Goal: Task Accomplishment & Management: Use online tool/utility

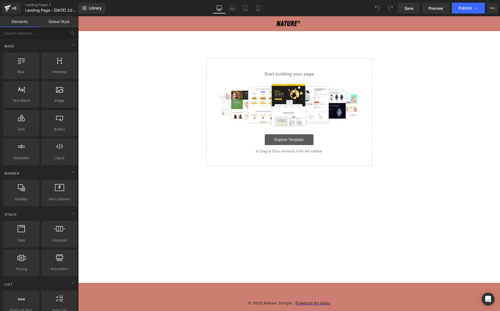
click at [278, 136] on link "Explore Template" at bounding box center [289, 139] width 49 height 11
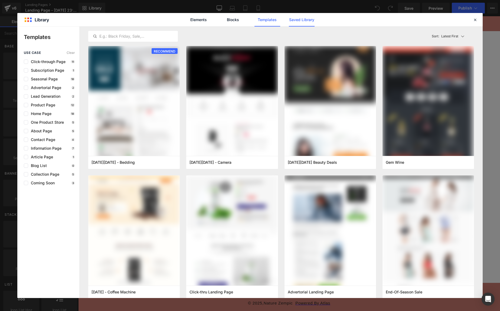
click at [302, 17] on link "Saved Library" at bounding box center [302, 20] width 26 height 14
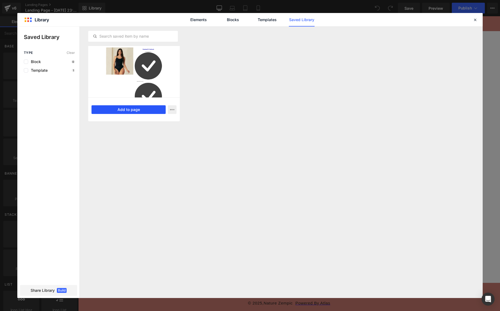
drag, startPoint x: 138, startPoint y: 110, endPoint x: 61, endPoint y: 95, distance: 78.3
click at [138, 110] on button "Add to page" at bounding box center [128, 109] width 74 height 9
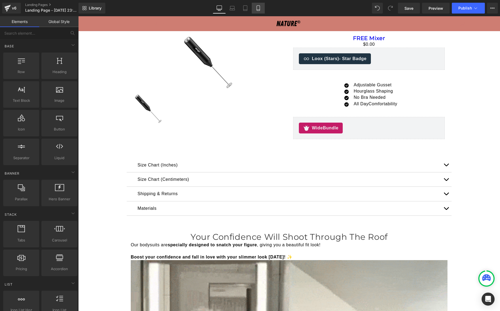
click at [256, 6] on icon at bounding box center [257, 7] width 5 height 5
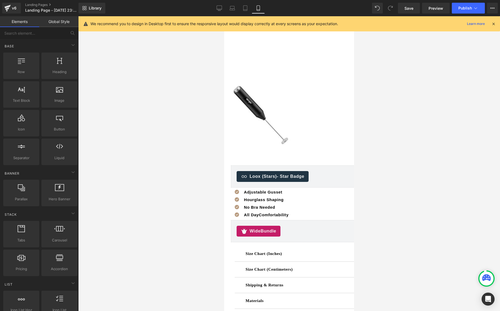
click at [491, 24] on icon at bounding box center [493, 23] width 5 height 5
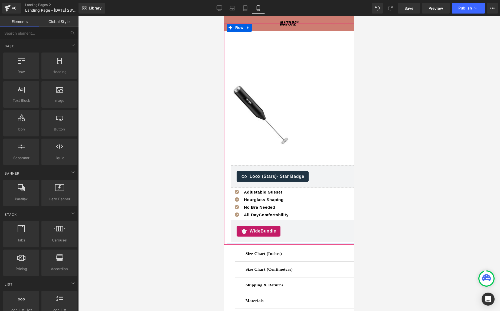
click at [278, 91] on img at bounding box center [261, 114] width 61 height 61
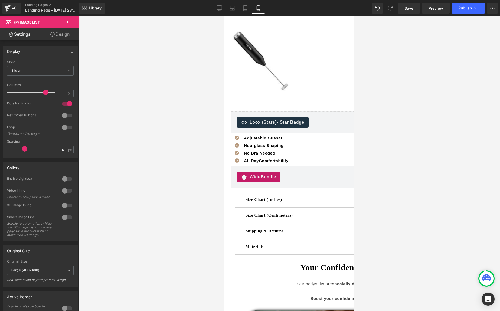
click at [72, 22] on icon at bounding box center [69, 22] width 6 height 6
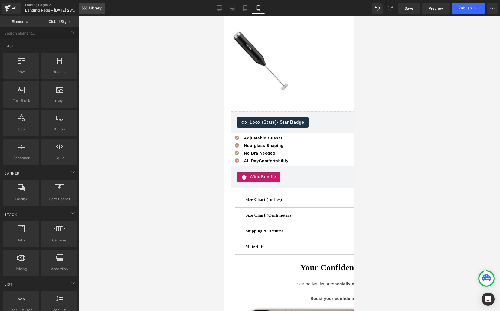
click at [105, 8] on link "Library" at bounding box center [91, 8] width 27 height 11
click at [164, 91] on div at bounding box center [288, 163] width 421 height 295
click at [32, 5] on link "Landing Pages" at bounding box center [56, 5] width 62 height 4
click at [37, 4] on link "Landing Pages" at bounding box center [56, 5] width 62 height 4
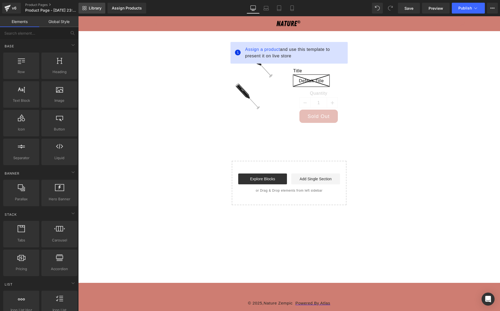
click at [88, 12] on link "Library" at bounding box center [91, 8] width 27 height 11
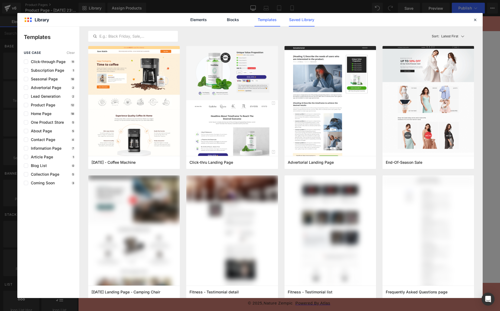
click at [295, 22] on link "Saved Library" at bounding box center [302, 20] width 26 height 14
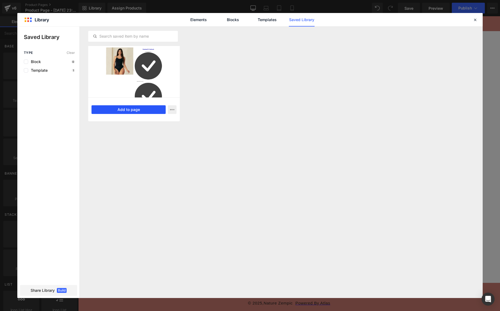
drag, startPoint x: 130, startPoint y: 109, endPoint x: 57, endPoint y: 94, distance: 74.3
click at [130, 109] on button "Add to page" at bounding box center [128, 109] width 74 height 9
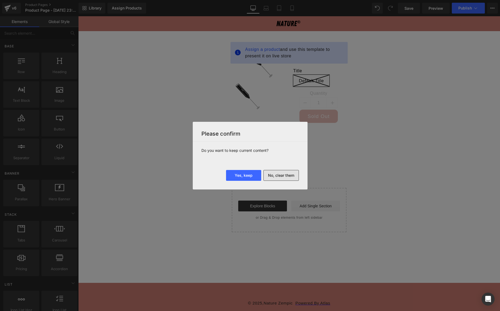
click at [288, 175] on button "No, clear them" at bounding box center [280, 175] width 35 height 11
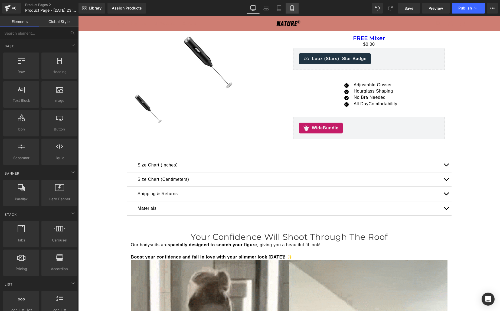
click at [292, 6] on icon at bounding box center [291, 7] width 5 height 5
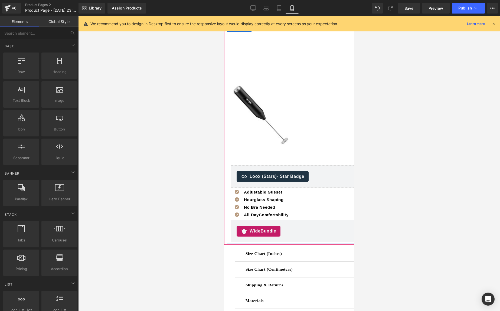
click at [280, 96] on img at bounding box center [261, 114] width 61 height 61
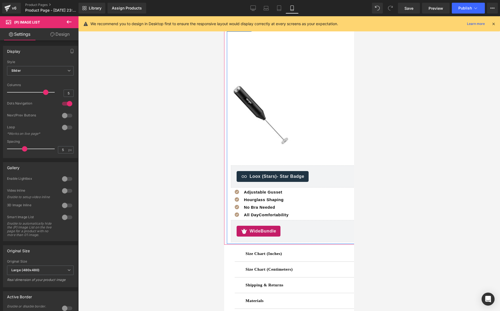
click at [276, 54] on div "Sale Off" at bounding box center [386, 52] width 311 height 54
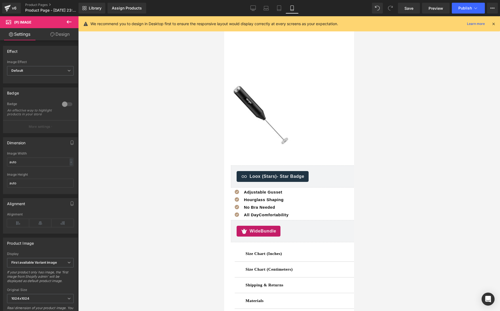
click at [272, 27] on div "We recommend you to design in Desktop first to ensure the responsive layout wou…" at bounding box center [288, 23] width 421 height 15
click at [273, 38] on div "Sale Off" at bounding box center [386, 52] width 311 height 54
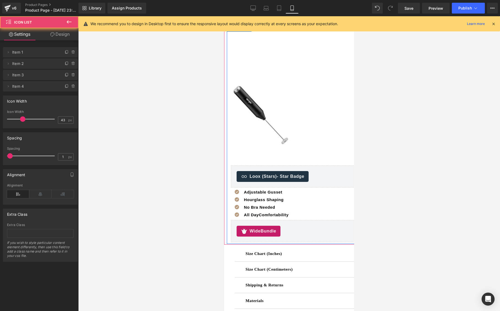
click at [322, 196] on div "Icon Adjustable Gusset Text Block Icon Hourglass Shaping Text Block Icon No Bra…" at bounding box center [386, 204] width 311 height 32
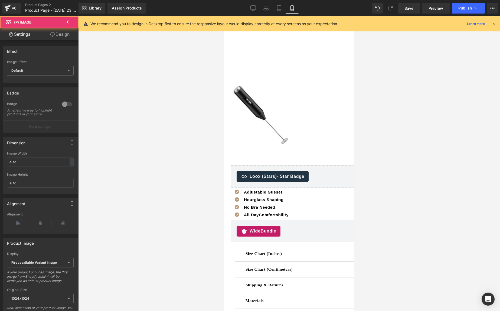
drag, startPoint x: 349, startPoint y: 48, endPoint x: 354, endPoint y: 41, distance: 8.1
click at [352, 41] on html "Skip to content Your cart is empty Continue shopping Have an account? Log in to…" at bounding box center [289, 163] width 130 height 295
click at [494, 24] on icon at bounding box center [493, 23] width 5 height 5
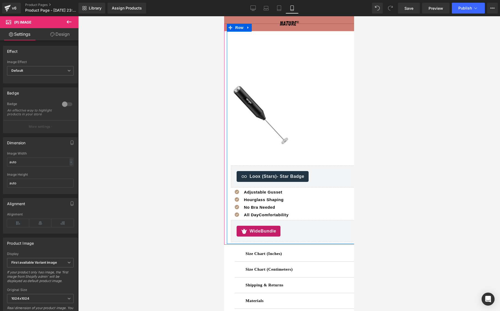
click at [264, 97] on img at bounding box center [261, 114] width 61 height 61
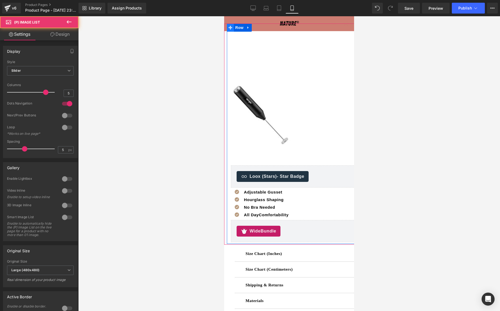
click at [229, 27] on icon at bounding box center [230, 28] width 4 height 4
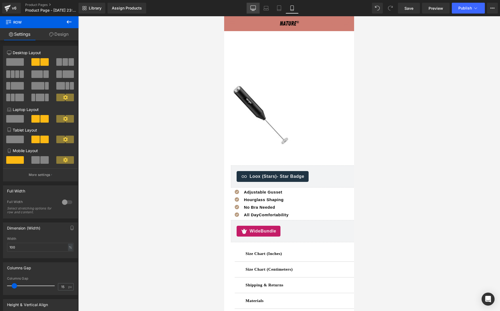
click at [256, 6] on link "Desktop" at bounding box center [252, 8] width 13 height 11
type input "1200"
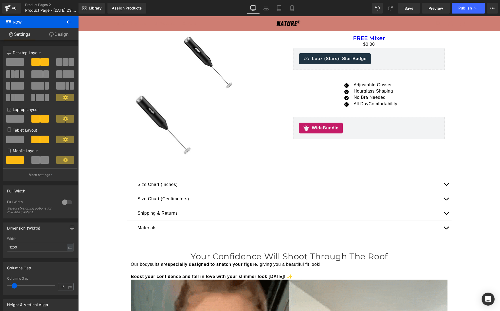
scroll to position [10, 0]
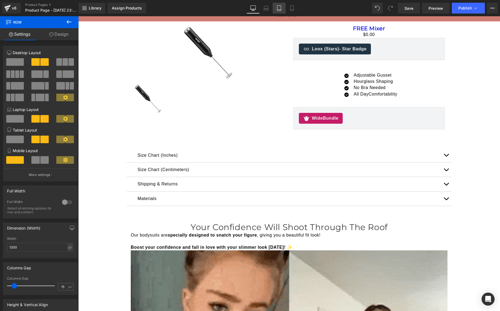
click at [279, 7] on icon at bounding box center [278, 7] width 5 height 5
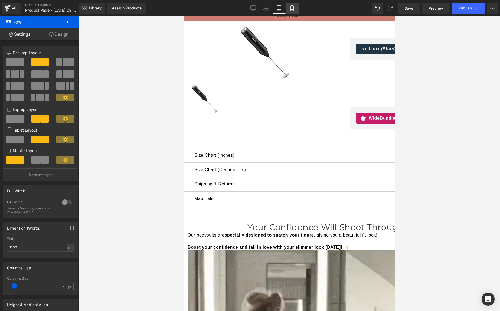
drag, startPoint x: 289, startPoint y: 10, endPoint x: 68, endPoint y: 9, distance: 220.4
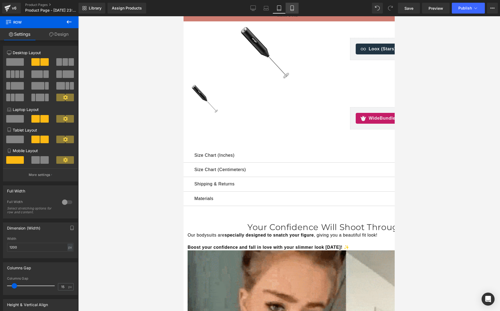
click at [289, 10] on link "Mobile" at bounding box center [291, 8] width 13 height 11
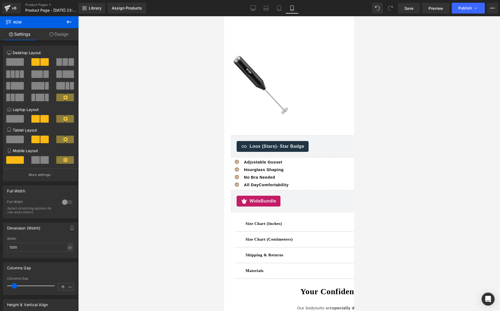
scroll to position [108, 0]
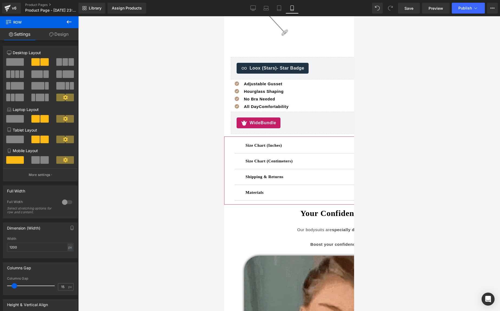
click at [275, 143] on div "Size Chart (Inches) Text Block" at bounding box center [386, 145] width 282 height 7
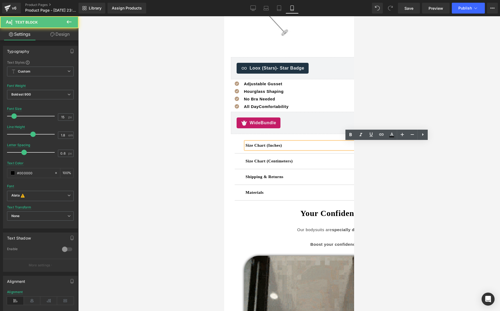
click at [299, 148] on p "Size Chart (Inches)" at bounding box center [386, 145] width 282 height 7
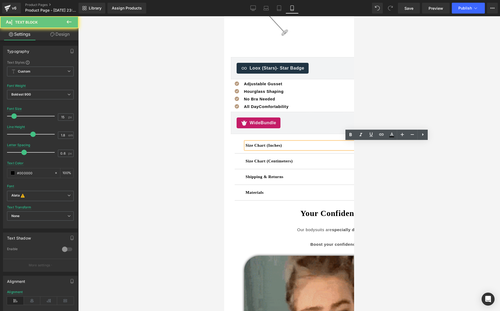
click at [419, 165] on div at bounding box center [288, 163] width 421 height 295
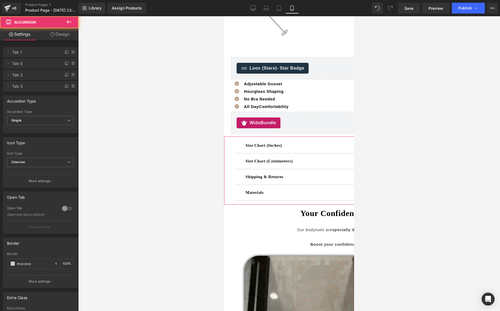
click at [233, 147] on div "Size Chart (Inches) Text Block Image Size Chart (Centimeters) Text Block Image …" at bounding box center [386, 170] width 325 height 68
click at [240, 148] on div "Size Chart (Inches) Text Block" at bounding box center [386, 146] width 303 height 16
click at [269, 145] on p "Size Chart (Inches)" at bounding box center [386, 145] width 282 height 7
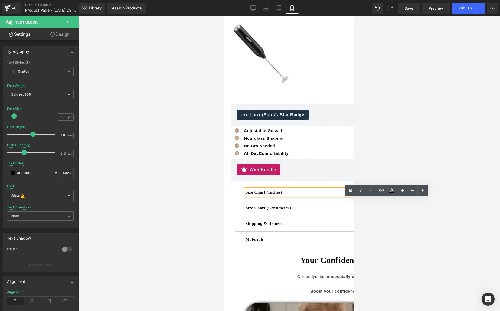
scroll to position [0, 0]
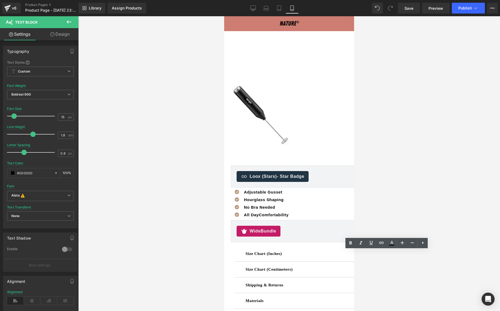
click at [409, 117] on div at bounding box center [288, 163] width 421 height 295
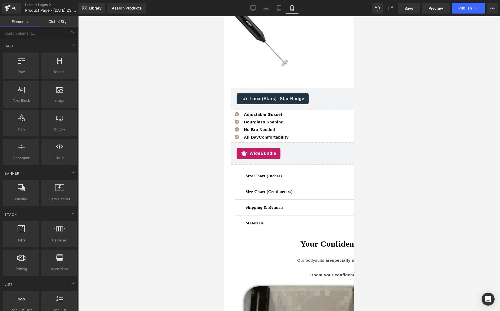
scroll to position [81, 0]
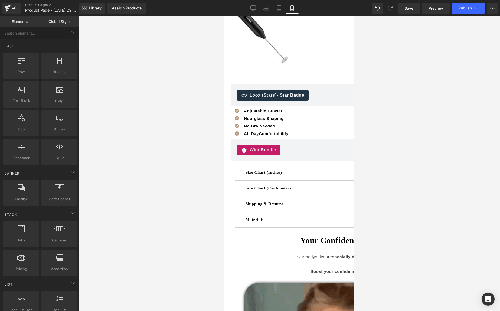
click at [293, 205] on p "Shipping & Returns" at bounding box center [386, 203] width 282 height 7
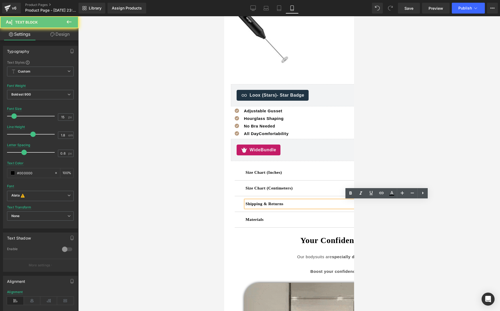
click at [303, 202] on p "Shipping & Returns" at bounding box center [386, 203] width 282 height 7
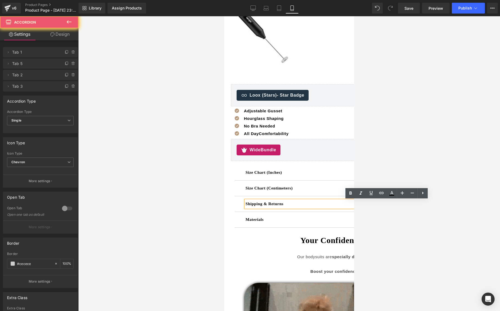
click at [295, 194] on div "Size Chart (Centimeters) Text Block" at bounding box center [386, 188] width 303 height 16
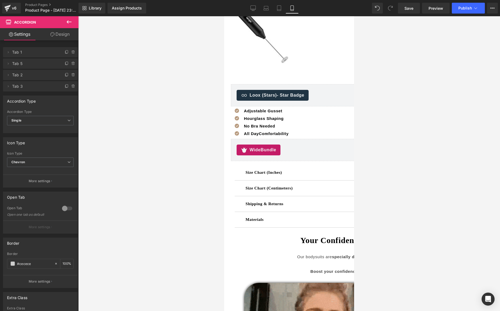
click at [295, 194] on div "Size Chart (Centimeters) Text Block" at bounding box center [386, 188] width 303 height 16
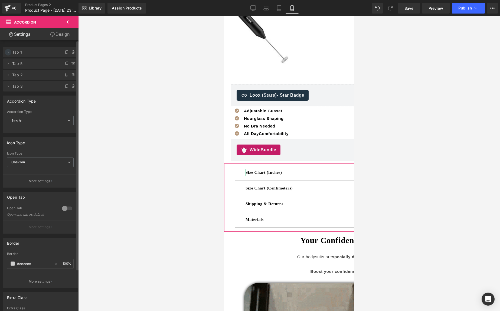
click at [9, 52] on icon at bounding box center [8, 52] width 4 height 4
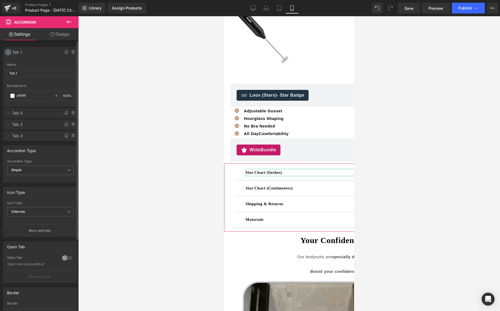
click at [9, 52] on icon at bounding box center [8, 52] width 2 height 1
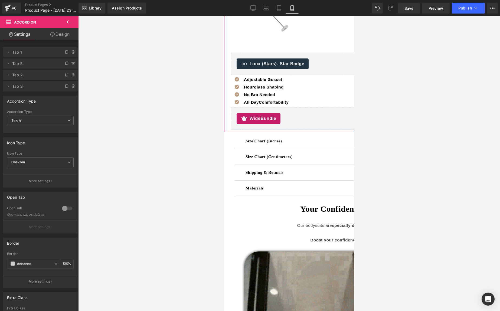
scroll to position [0, 0]
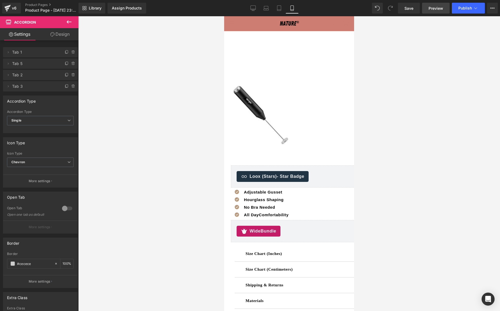
click at [434, 11] on span "Preview" at bounding box center [435, 8] width 15 height 6
click at [465, 8] on span "Publish" at bounding box center [465, 8] width 14 height 4
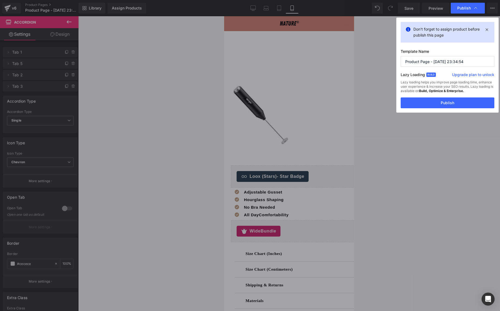
click at [462, 60] on input "Product Page - [DATE] 23:34:54" at bounding box center [447, 61] width 94 height 11
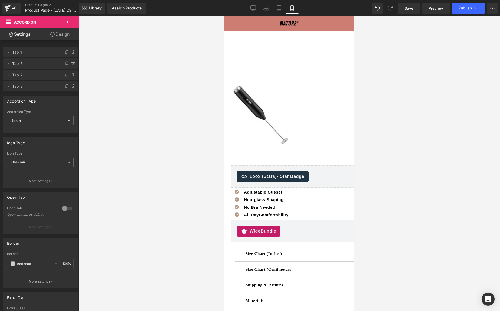
click at [67, 16] on button at bounding box center [69, 22] width 19 height 12
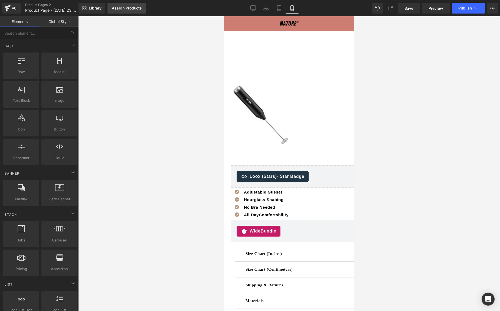
click at [115, 9] on div "Assign Products" at bounding box center [127, 8] width 30 height 4
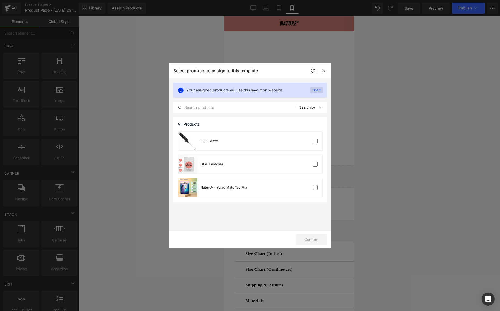
click at [321, 89] on p "Got it" at bounding box center [316, 90] width 12 height 6
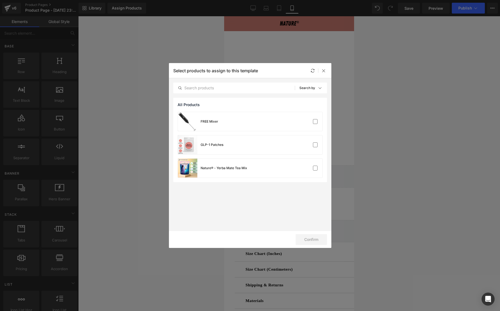
drag, startPoint x: 323, startPoint y: 71, endPoint x: 170, endPoint y: 33, distance: 157.6
click at [322, 71] on icon at bounding box center [323, 70] width 4 height 4
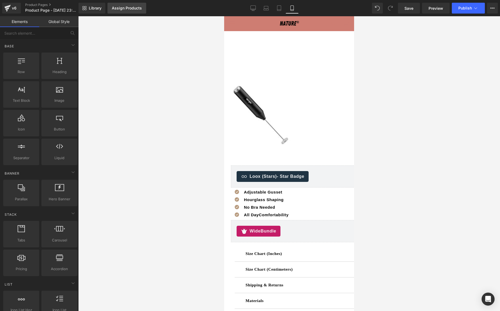
click at [130, 11] on link "Assign Products" at bounding box center [126, 8] width 39 height 11
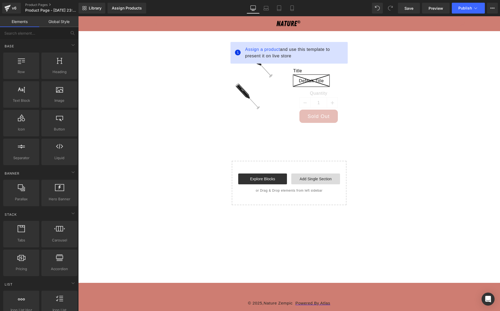
click at [314, 178] on link "Add Single Section" at bounding box center [315, 178] width 49 height 11
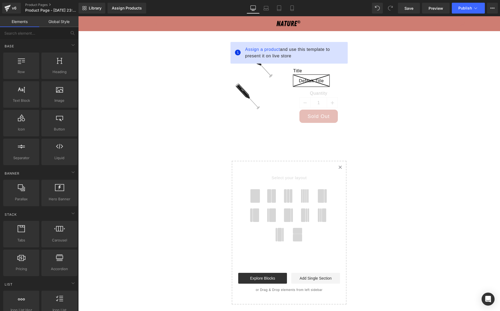
click at [339, 165] on link "Created with Sketch." at bounding box center [340, 167] width 12 height 12
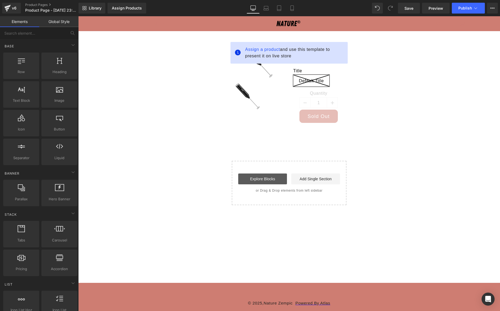
click at [275, 182] on link "Explore Blocks" at bounding box center [262, 178] width 49 height 11
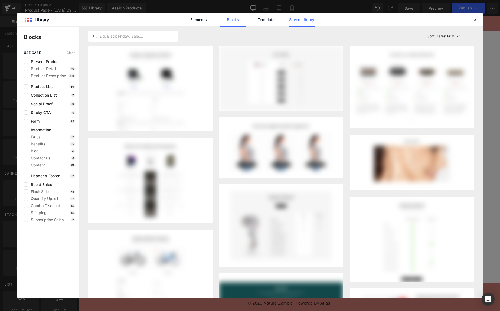
click at [298, 24] on link "Saved Library" at bounding box center [302, 20] width 26 height 14
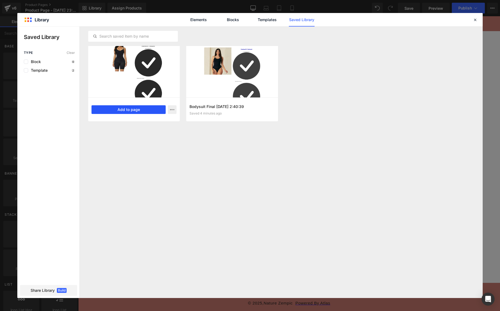
click at [129, 111] on button "Add to page" at bounding box center [128, 109] width 74 height 9
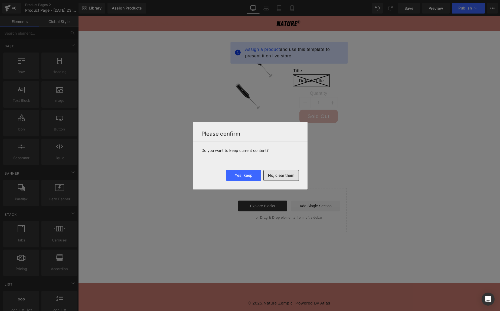
click at [281, 173] on button "No, clear them" at bounding box center [280, 175] width 35 height 11
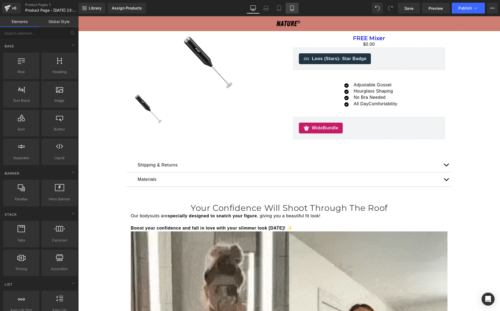
click at [291, 6] on icon at bounding box center [291, 8] width 3 height 5
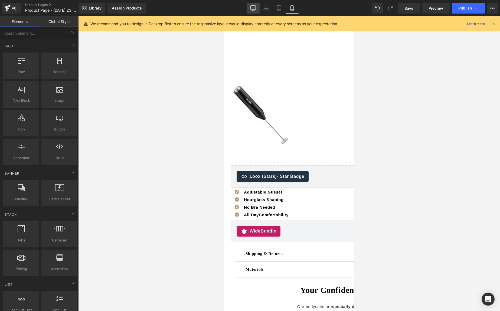
click at [253, 9] on icon at bounding box center [252, 9] width 5 height 0
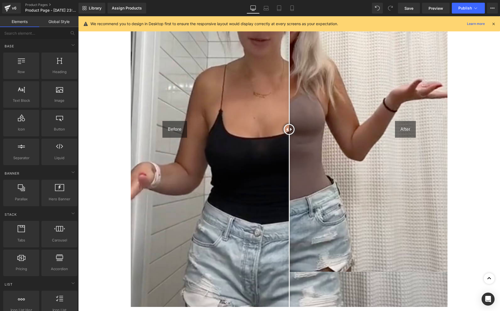
scroll to position [1055, 0]
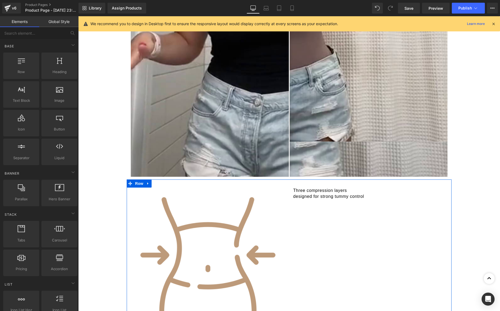
click at [312, 209] on div "Image Three compression layers designed for strong tummy control Text Block Row" at bounding box center [289, 261] width 325 height 165
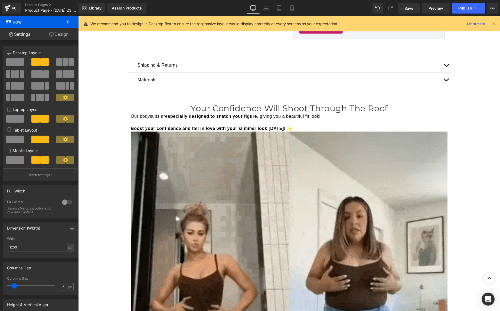
scroll to position [0, 0]
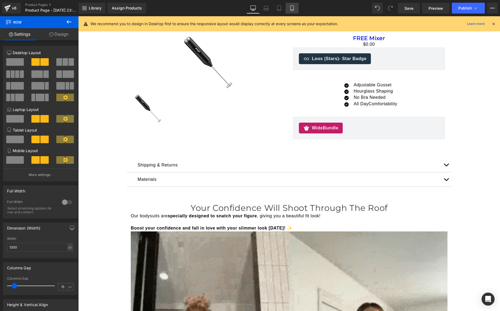
click at [291, 7] on icon at bounding box center [291, 7] width 5 height 5
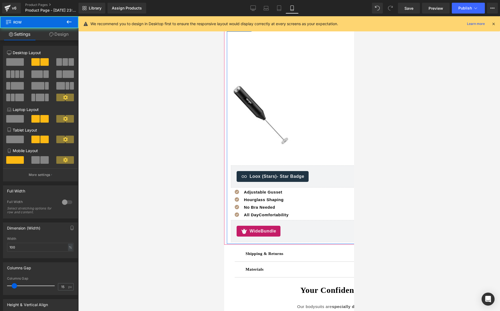
click at [254, 82] on div "Sale Off (P) Image ‹ › (P) Image List" at bounding box center [386, 86] width 319 height 123
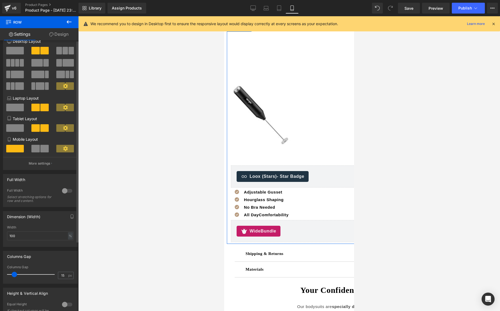
scroll to position [27, 0]
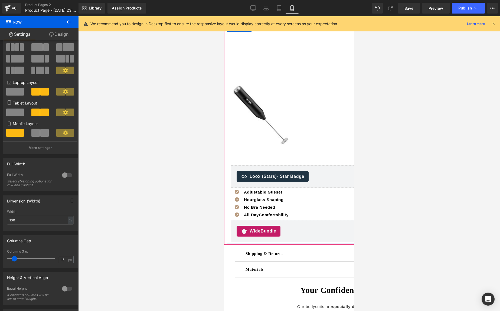
click at [296, 161] on div "$0 $0.00" at bounding box center [381, 161] width 319 height 8
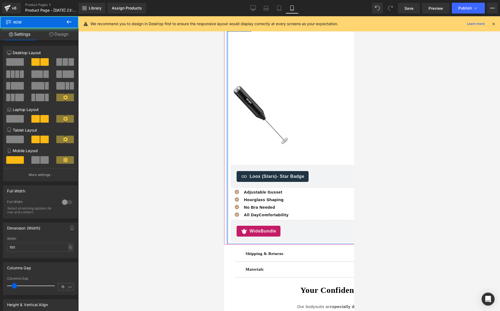
click at [227, 156] on div at bounding box center [227, 134] width 1 height 220
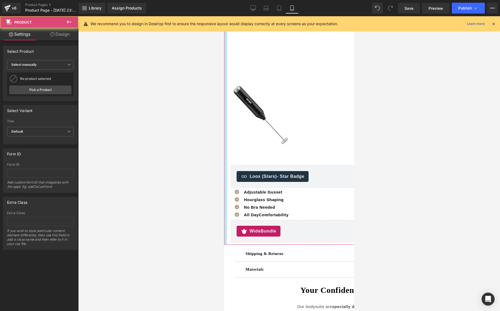
click at [225, 158] on div at bounding box center [225, 134] width 3 height 221
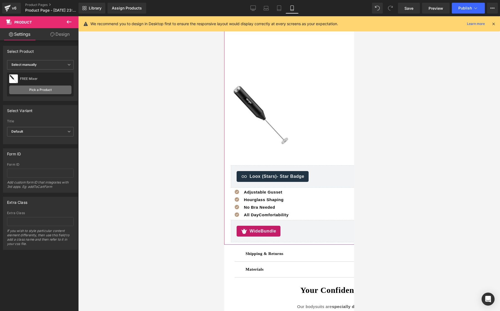
click at [37, 87] on link "Pick a Product" at bounding box center [40, 89] width 62 height 9
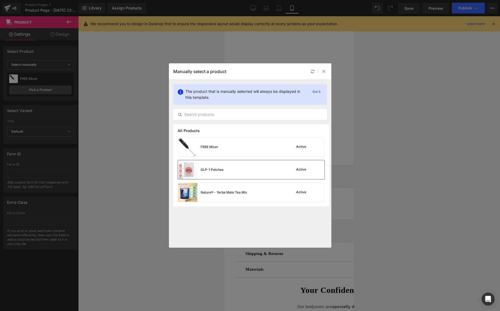
drag, startPoint x: 225, startPoint y: 169, endPoint x: 1, endPoint y: 153, distance: 224.5
click at [225, 169] on div "GLP-1 Patches Active" at bounding box center [251, 169] width 147 height 19
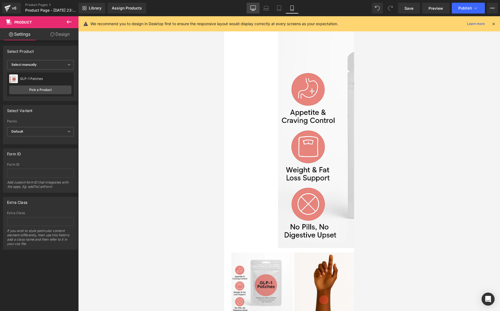
click at [249, 8] on link "Desktop" at bounding box center [252, 8] width 13 height 11
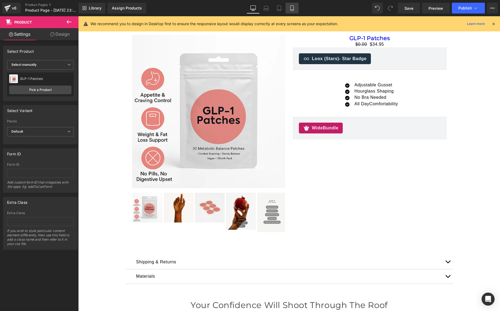
click at [292, 7] on icon at bounding box center [291, 7] width 5 height 5
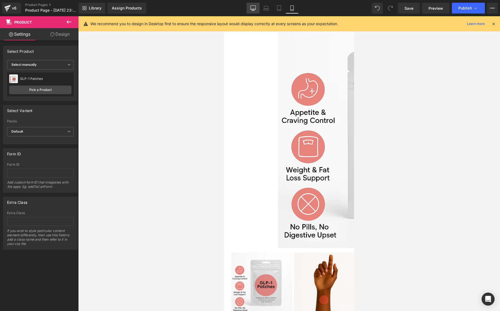
click at [258, 4] on link "Desktop" at bounding box center [252, 8] width 13 height 11
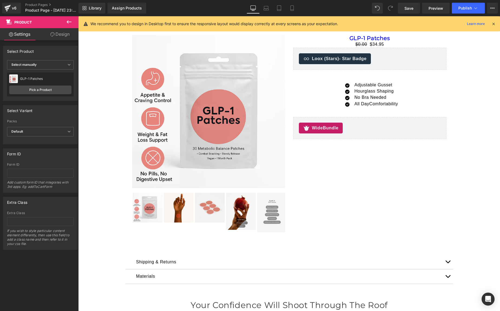
click at [495, 24] on icon at bounding box center [493, 23] width 5 height 5
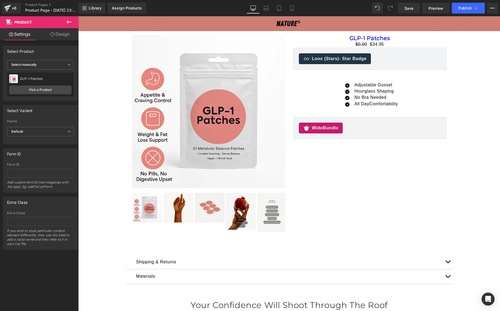
click at [219, 81] on img at bounding box center [208, 111] width 153 height 153
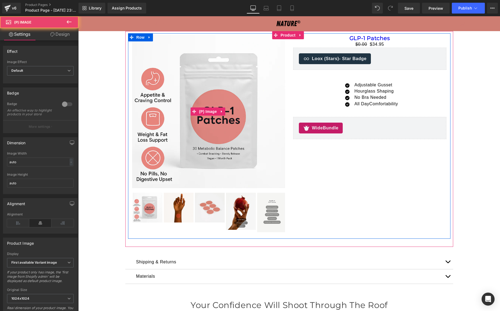
click at [222, 93] on img at bounding box center [208, 111] width 153 height 153
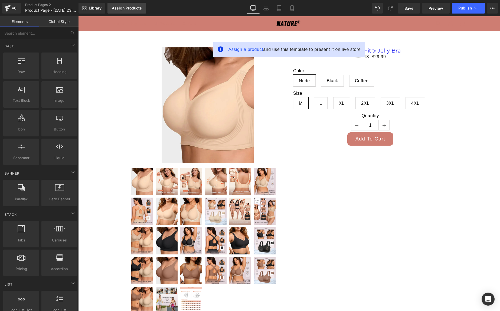
click at [127, 9] on div "Assign Products" at bounding box center [127, 8] width 30 height 4
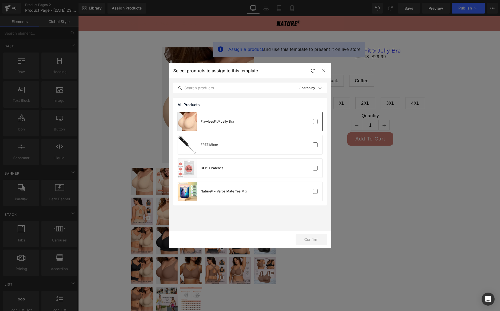
click at [241, 120] on div "FlawlessFit® Jelly Bra" at bounding box center [250, 121] width 144 height 19
click at [313, 247] on div "Confirm" at bounding box center [250, 238] width 162 height 17
drag, startPoint x: 311, startPoint y: 239, endPoint x: 294, endPoint y: 217, distance: 27.1
click at [311, 238] on button "Confirm" at bounding box center [310, 239] width 31 height 11
click at [324, 71] on icon at bounding box center [323, 70] width 4 height 4
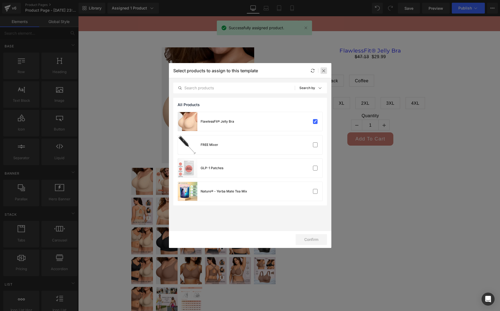
drag, startPoint x: 325, startPoint y: 70, endPoint x: 172, endPoint y: 62, distance: 153.0
click at [325, 70] on icon at bounding box center [323, 70] width 4 height 4
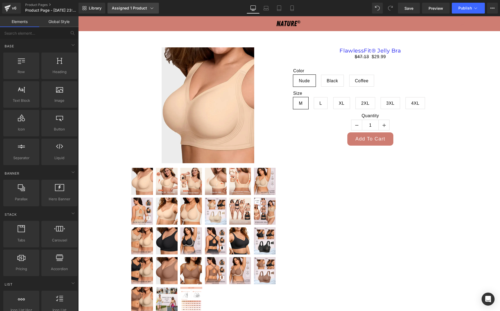
click at [135, 6] on div "Assigned 1 Product" at bounding box center [133, 7] width 43 height 5
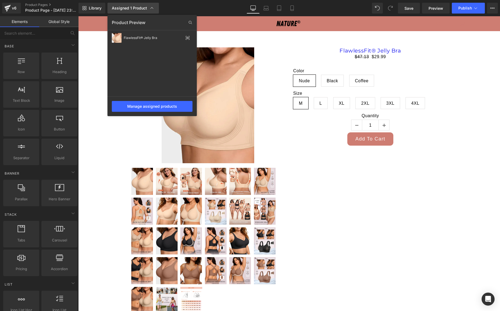
click at [135, 6] on div "Assigned 1 Product" at bounding box center [133, 7] width 43 height 5
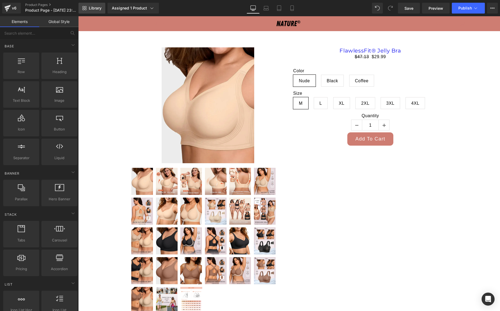
click at [95, 9] on span "Library" at bounding box center [95, 8] width 13 height 5
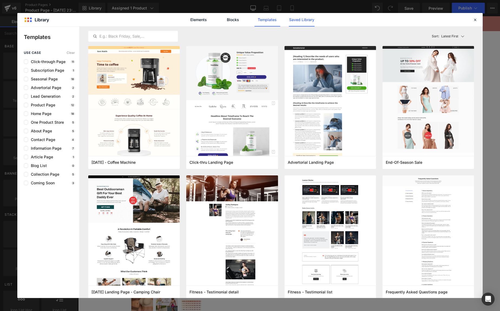
click at [295, 26] on link "Saved Library" at bounding box center [302, 20] width 26 height 14
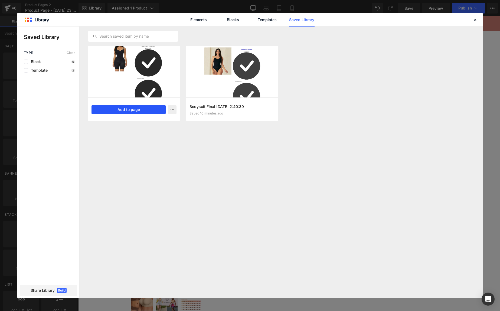
click at [136, 113] on button "Add to page" at bounding box center [128, 109] width 74 height 9
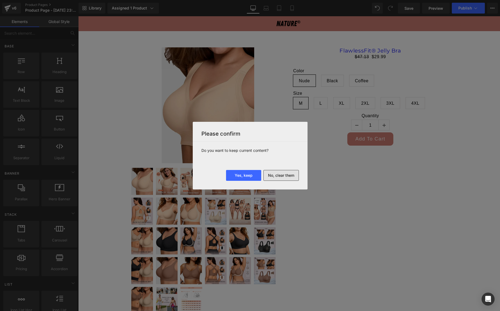
click at [274, 174] on button "No, clear them" at bounding box center [280, 175] width 35 height 11
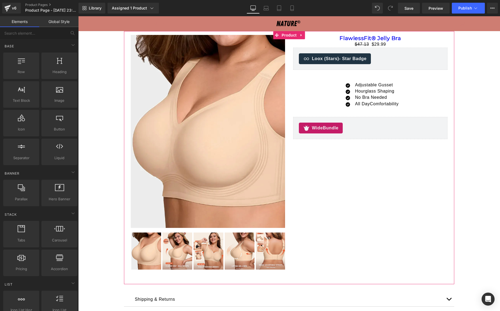
click at [285, 36] on span "Product" at bounding box center [289, 35] width 18 height 8
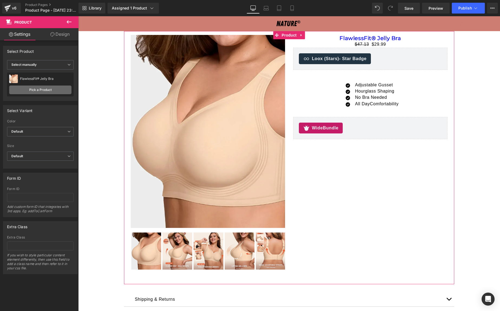
click at [36, 88] on link "Pick a Product" at bounding box center [40, 89] width 62 height 9
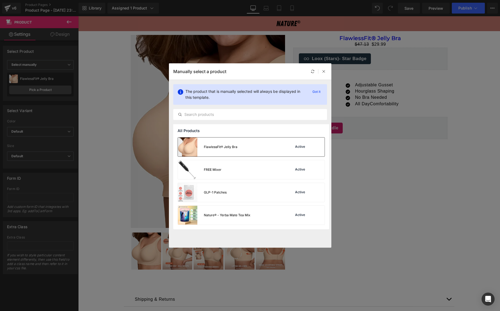
click at [212, 143] on div "FlawlessFit® Jelly Bra" at bounding box center [208, 146] width 60 height 19
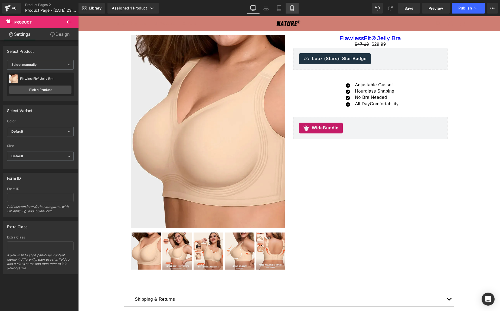
click at [289, 6] on link "Mobile" at bounding box center [291, 8] width 13 height 11
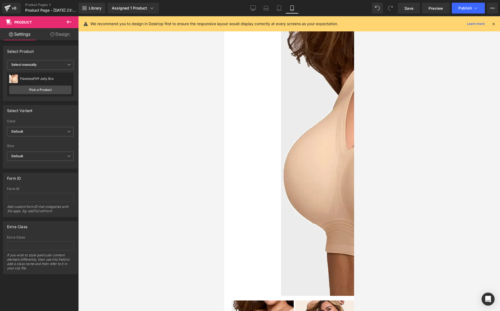
click at [494, 22] on icon at bounding box center [493, 23] width 5 height 5
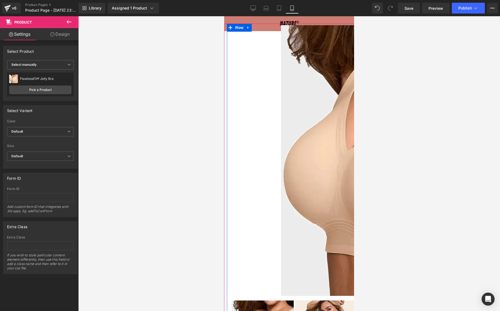
click at [251, 68] on div "Sale Off" at bounding box center [389, 160] width 316 height 270
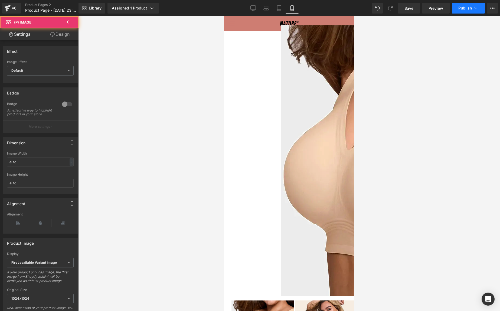
click at [458, 7] on button "Publish" at bounding box center [467, 8] width 33 height 11
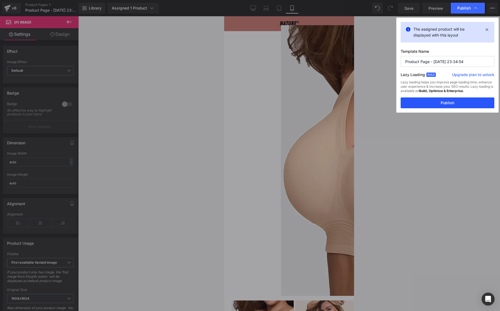
click at [427, 102] on button "Publish" at bounding box center [447, 102] width 94 height 11
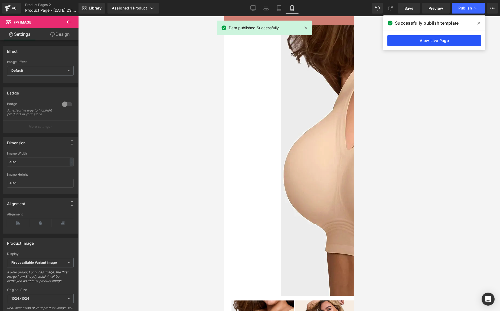
click at [423, 41] on link "View Live Page" at bounding box center [434, 40] width 94 height 11
